Goal: Transaction & Acquisition: Purchase product/service

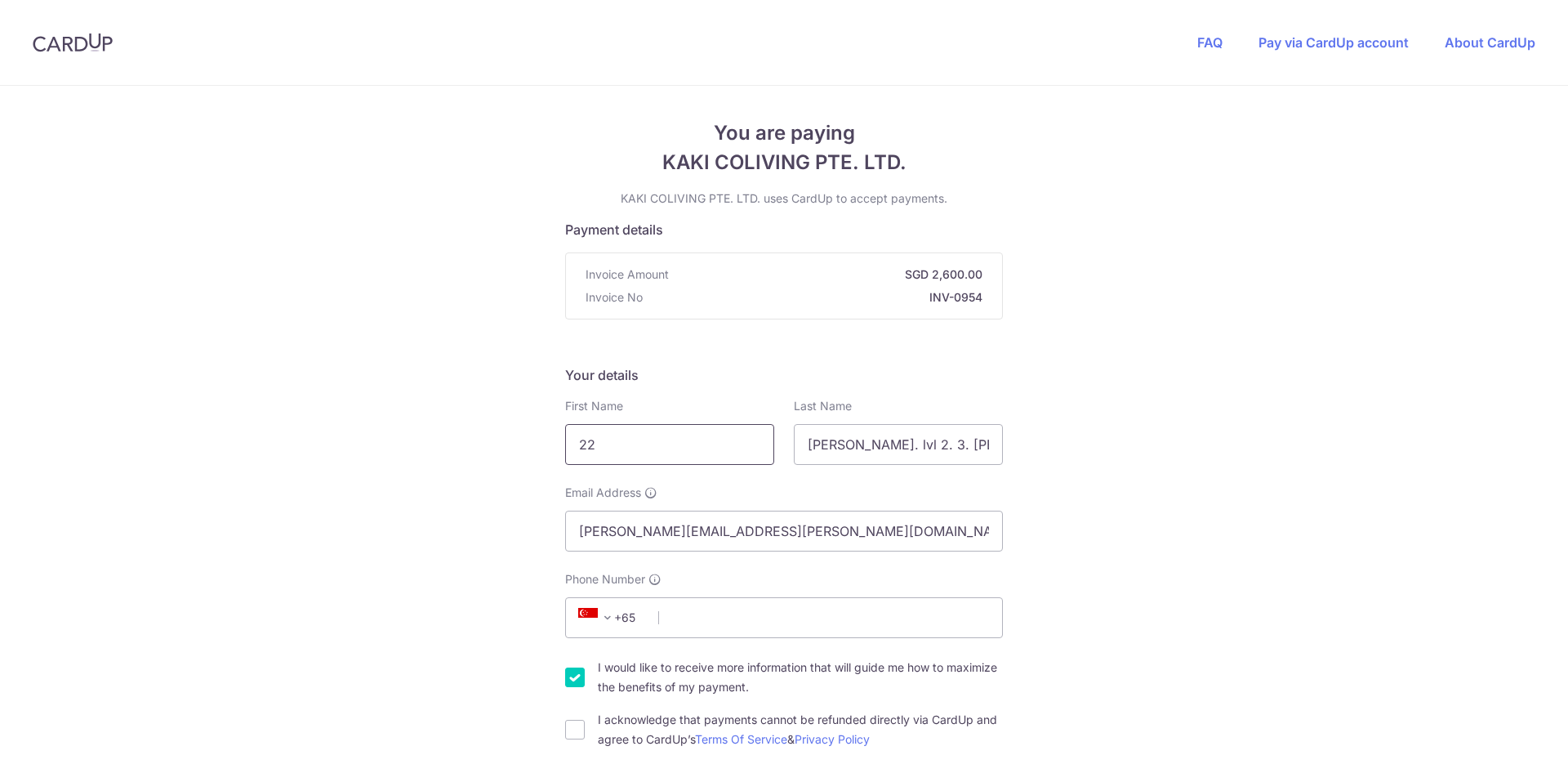
drag, startPoint x: 659, startPoint y: 443, endPoint x: 537, endPoint y: 439, distance: 122.1
type input "[PERSON_NAME]"
click at [943, 457] on input "[PERSON_NAME]. lvl 2. 3. [PERSON_NAME] [PERSON_NAME]" at bounding box center [898, 445] width 209 height 41
type input "Susanto"
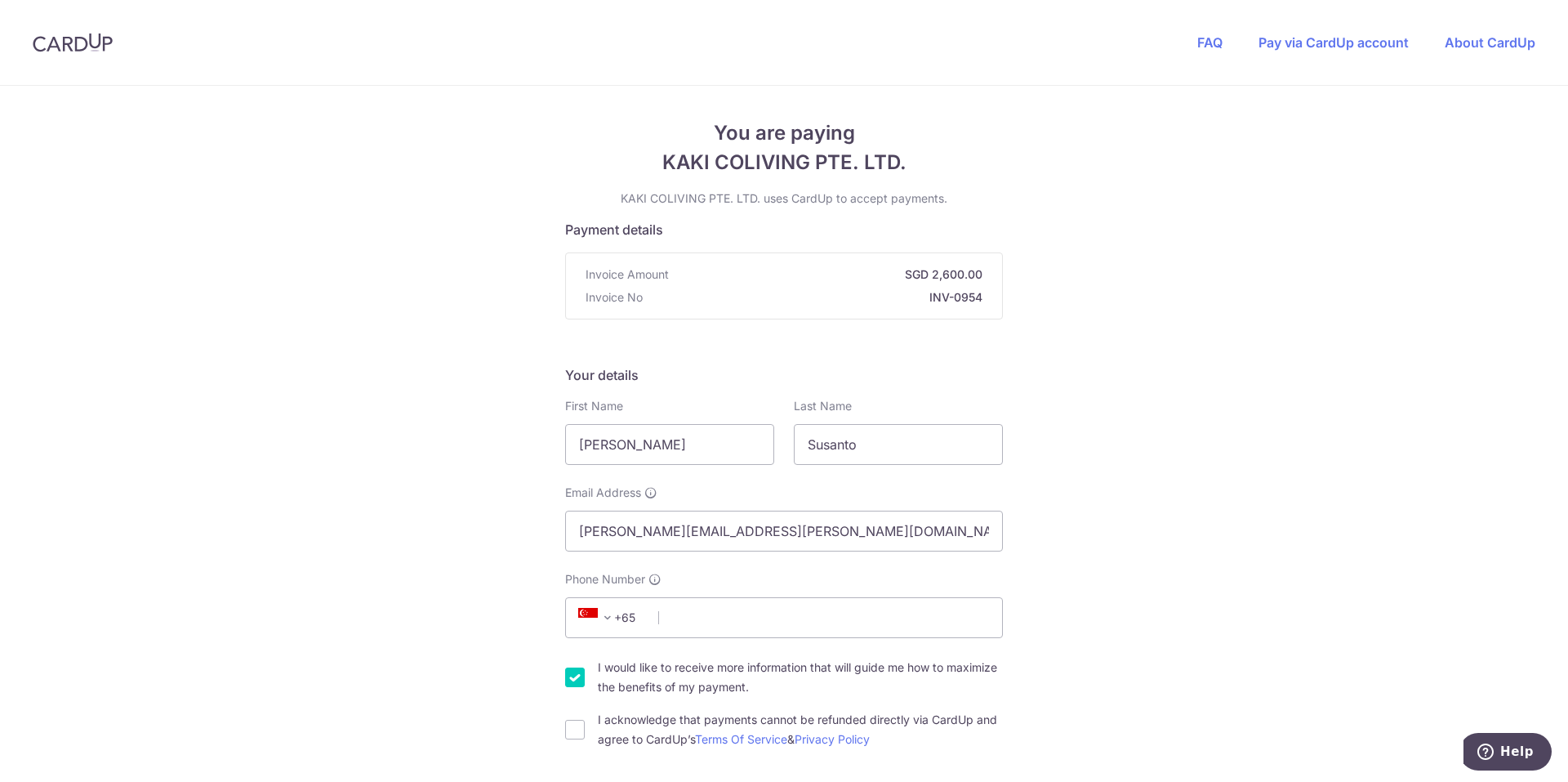
click at [729, 628] on input "Phone Number" at bounding box center [784, 618] width 437 height 41
type input "89722911"
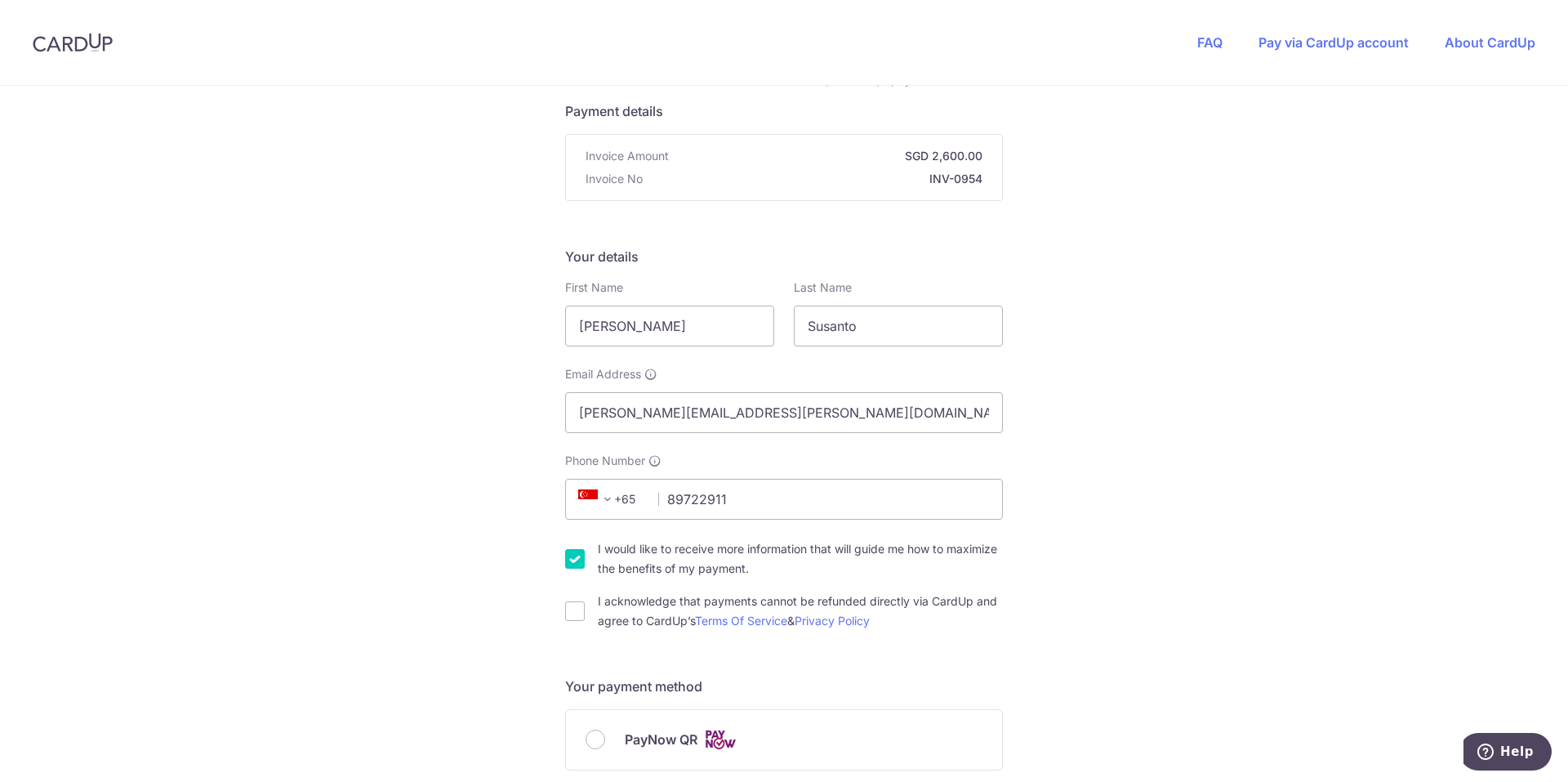
scroll to position [163, 0]
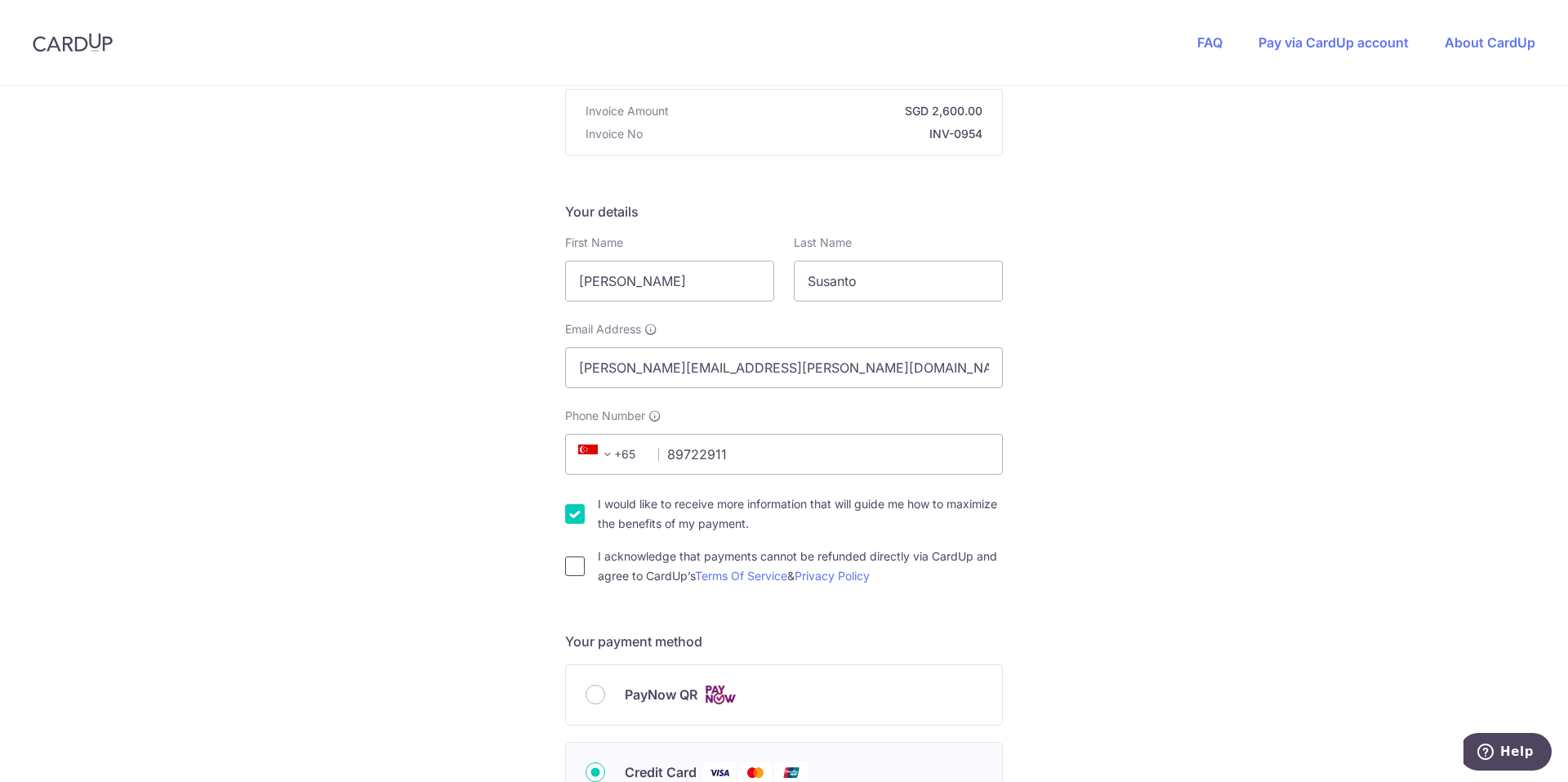
click at [567, 568] on input "I acknowledge that payments cannot be refunded directly via CardUp and agree to…" at bounding box center [575, 566] width 20 height 20
checkbox input "true"
click at [634, 689] on span "PayNow QR" at bounding box center [661, 695] width 73 height 20
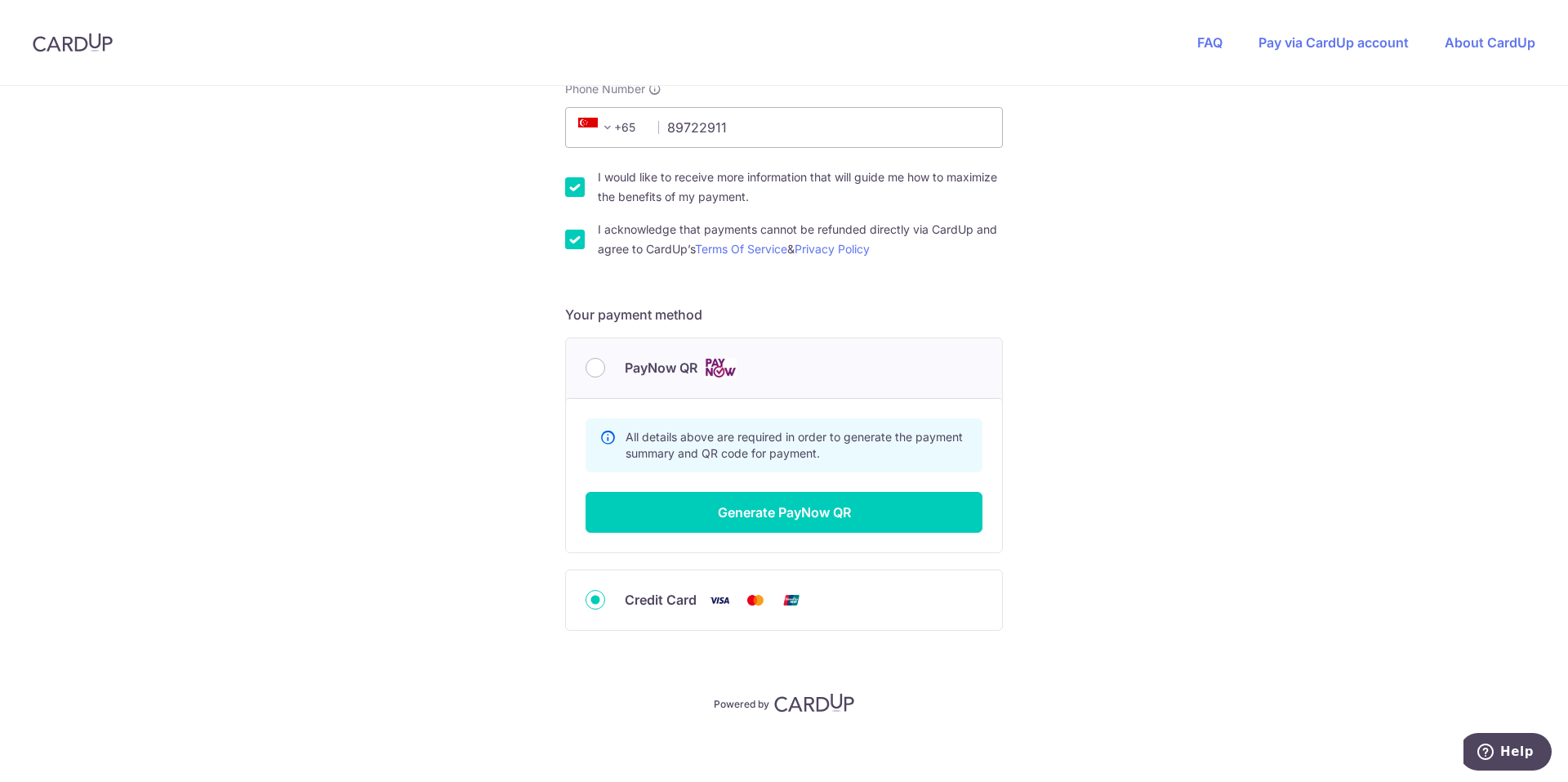
click at [579, 374] on div "PayNow QR" at bounding box center [784, 368] width 436 height 60
click at [588, 372] on input "PayNow QR" at bounding box center [596, 368] width 20 height 20
radio input "true"
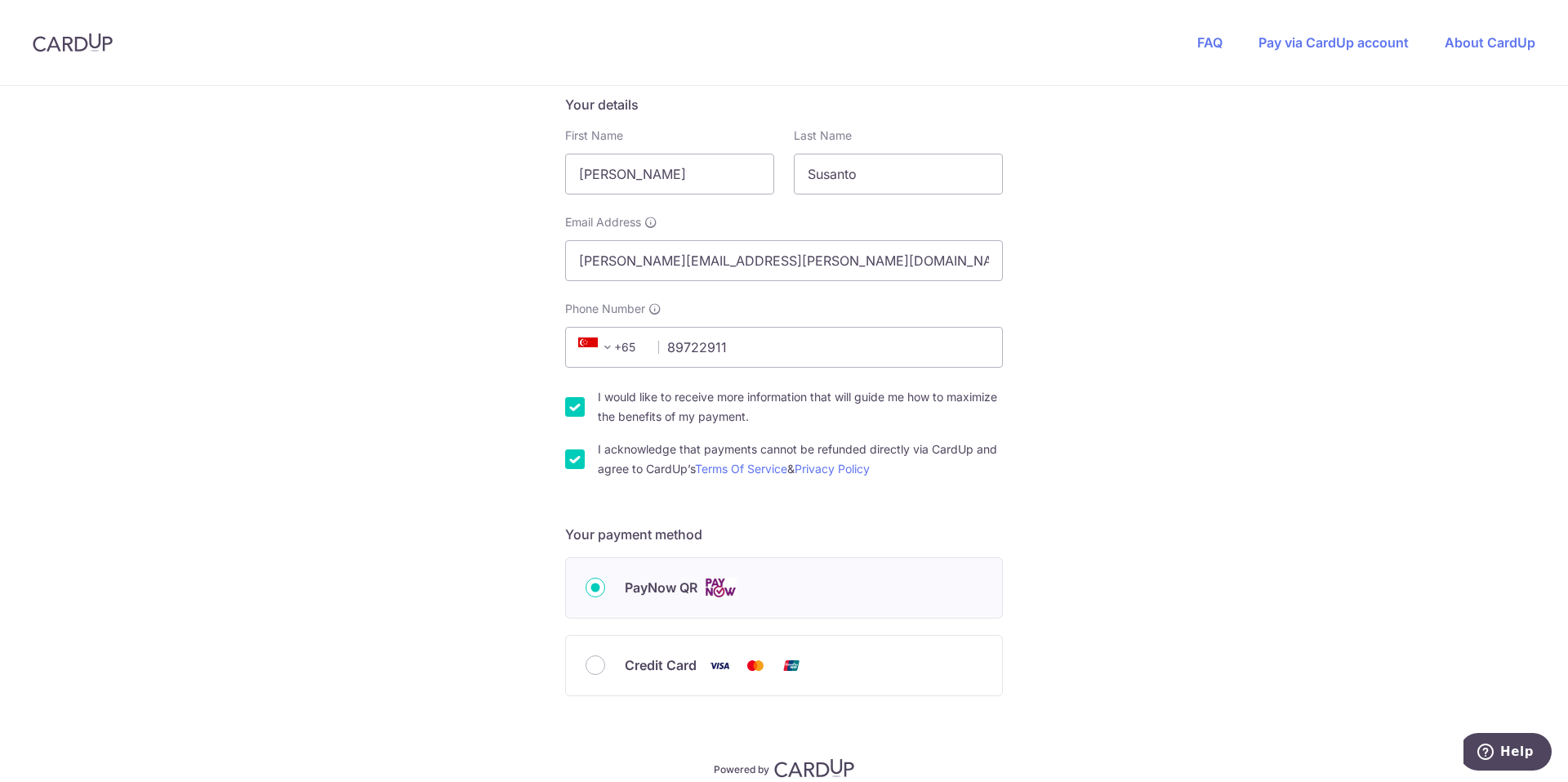
scroll to position [343, 0]
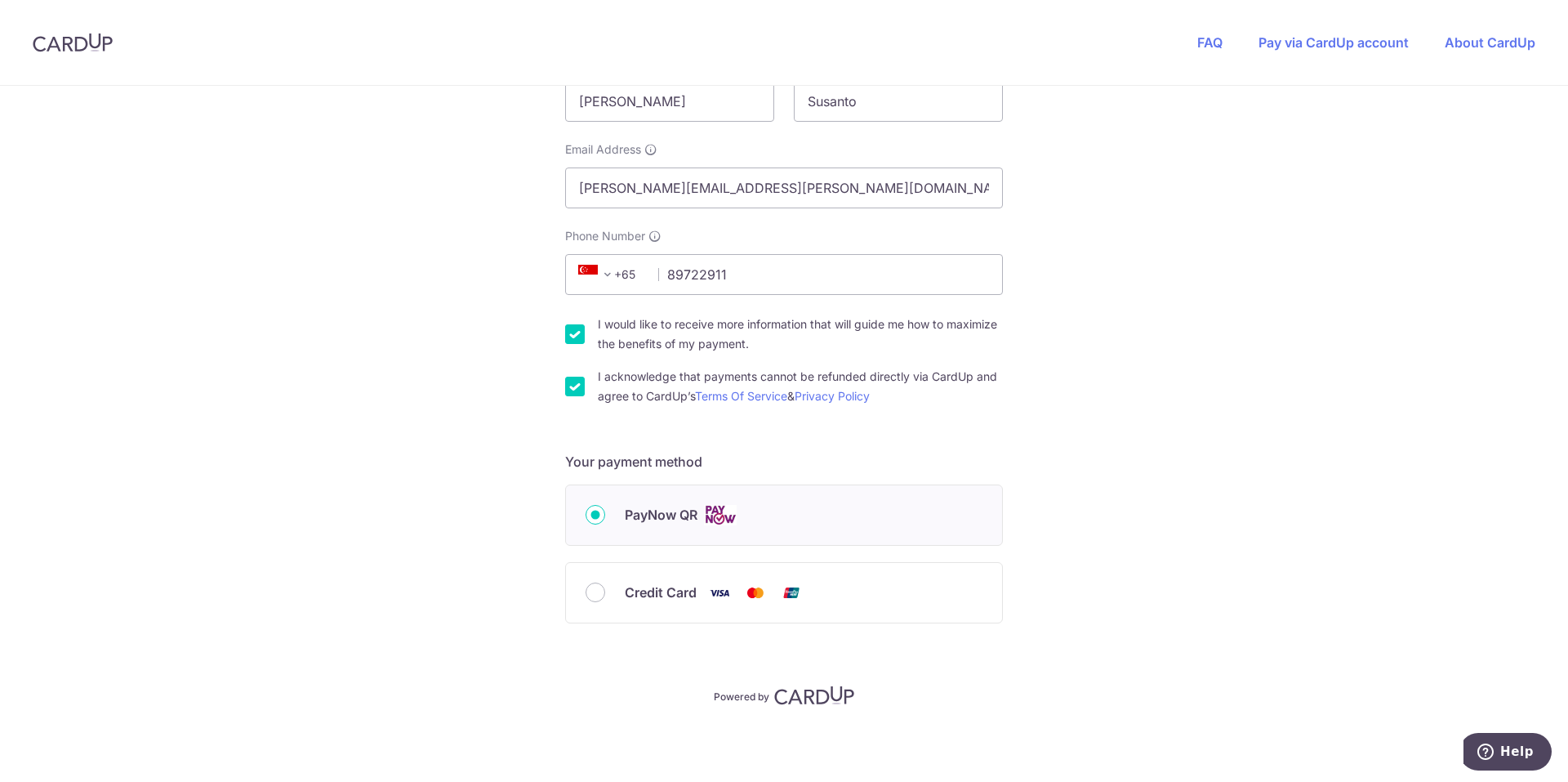
click at [750, 576] on div "Credit Card" at bounding box center [784, 593] width 436 height 60
click at [605, 586] on div "Credit Card" at bounding box center [784, 593] width 397 height 20
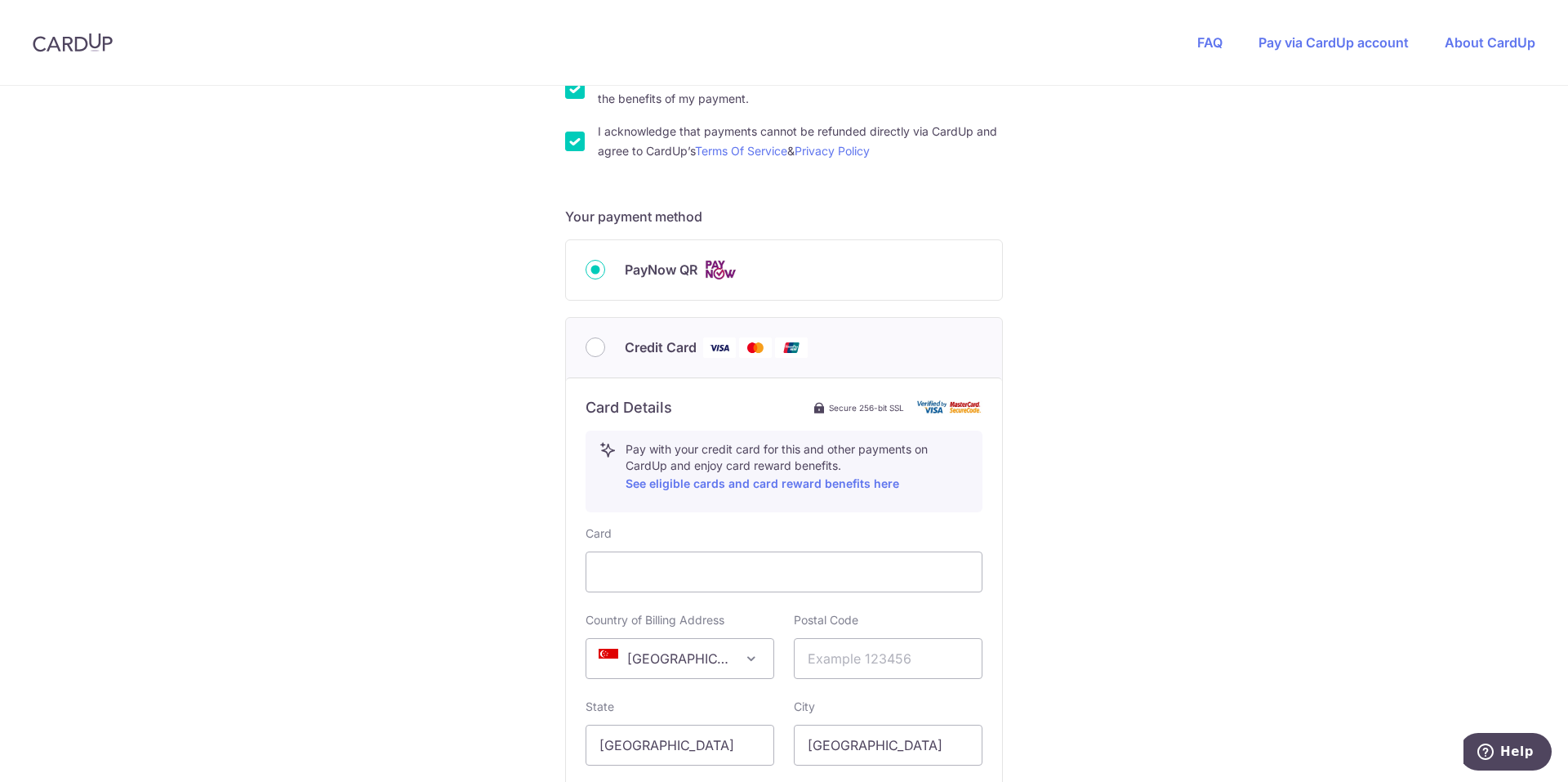
click at [817, 278] on label "PayNow QR" at bounding box center [804, 270] width 358 height 20
click at [605, 278] on input "PayNow QR" at bounding box center [596, 270] width 20 height 20
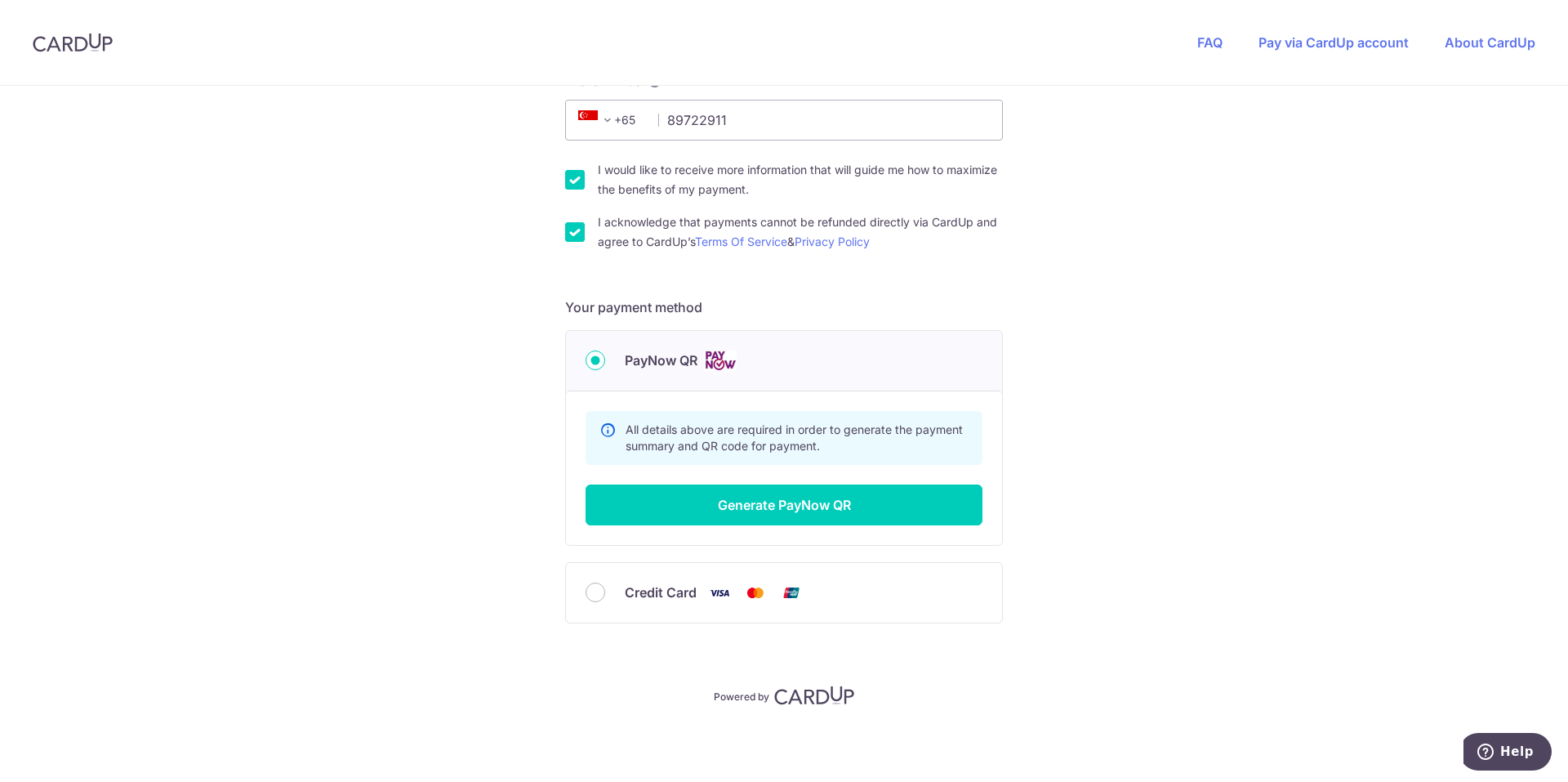
scroll to position [498, 0]
click at [773, 505] on button "Generate PayNow QR" at bounding box center [784, 505] width 397 height 41
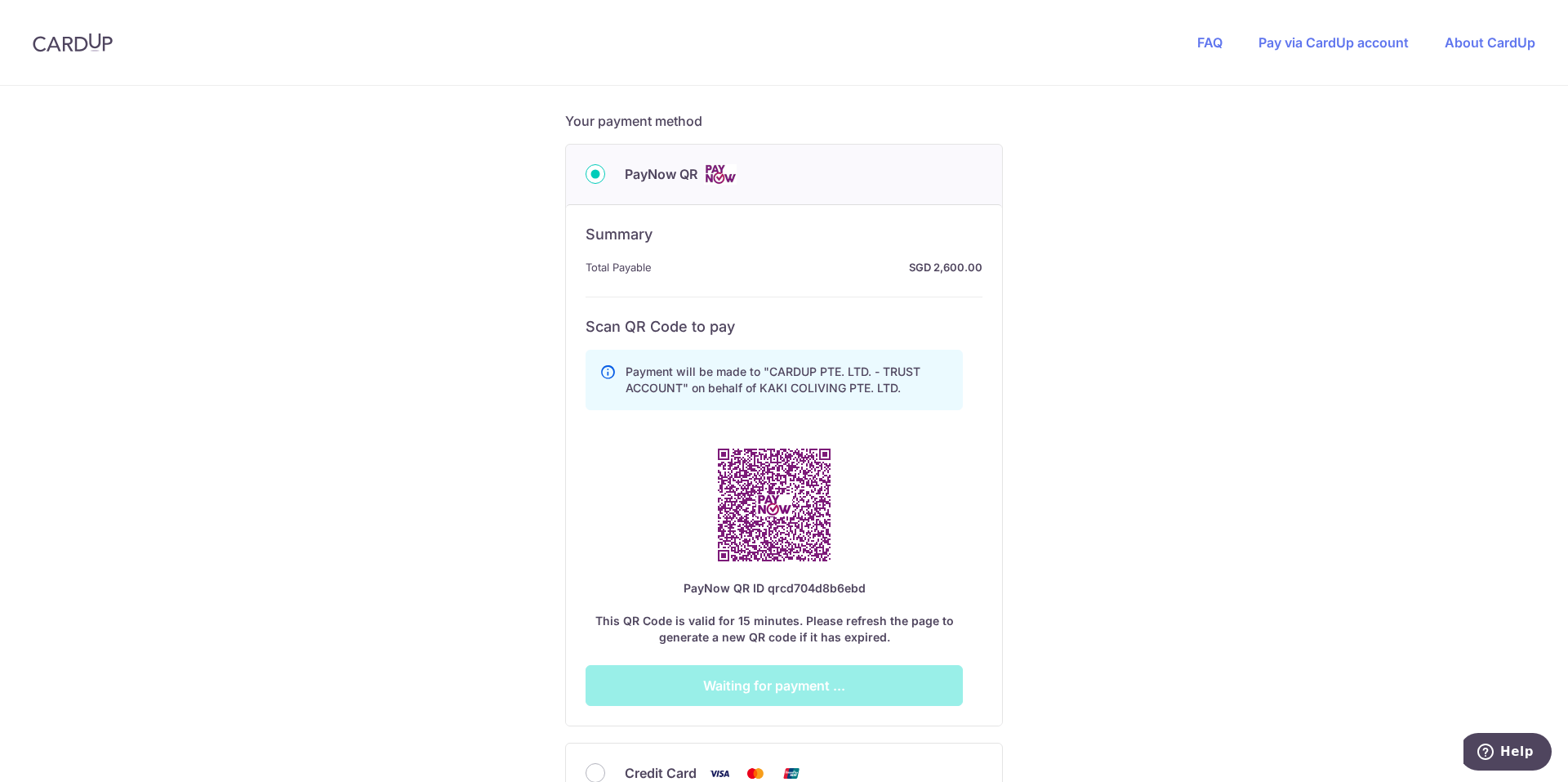
scroll to position [743, 0]
